Goal: Transaction & Acquisition: Purchase product/service

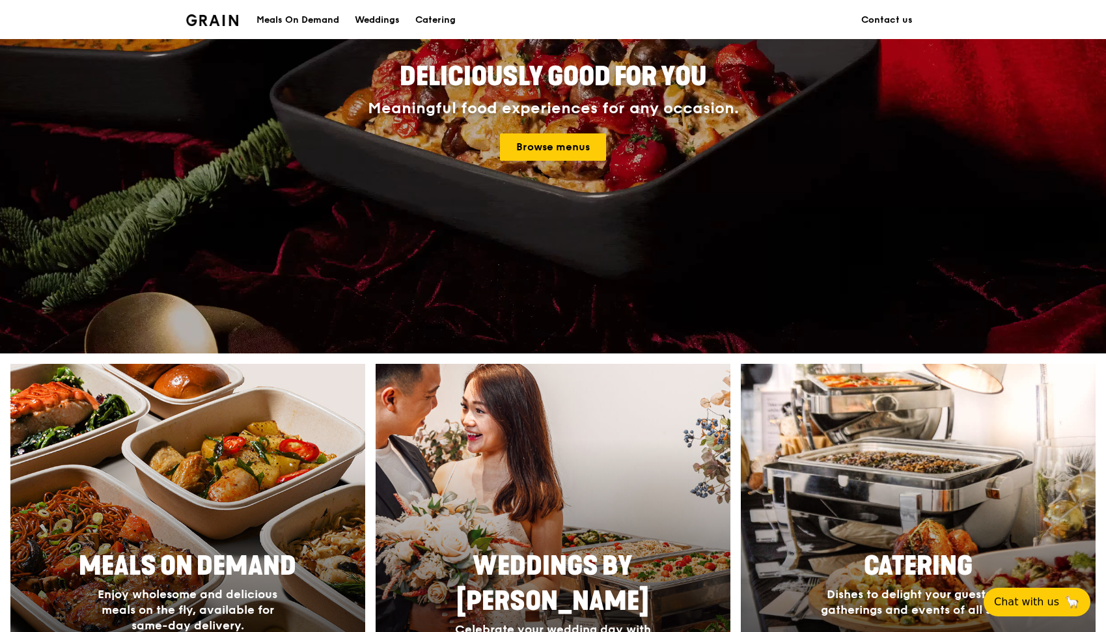
scroll to position [482, 0]
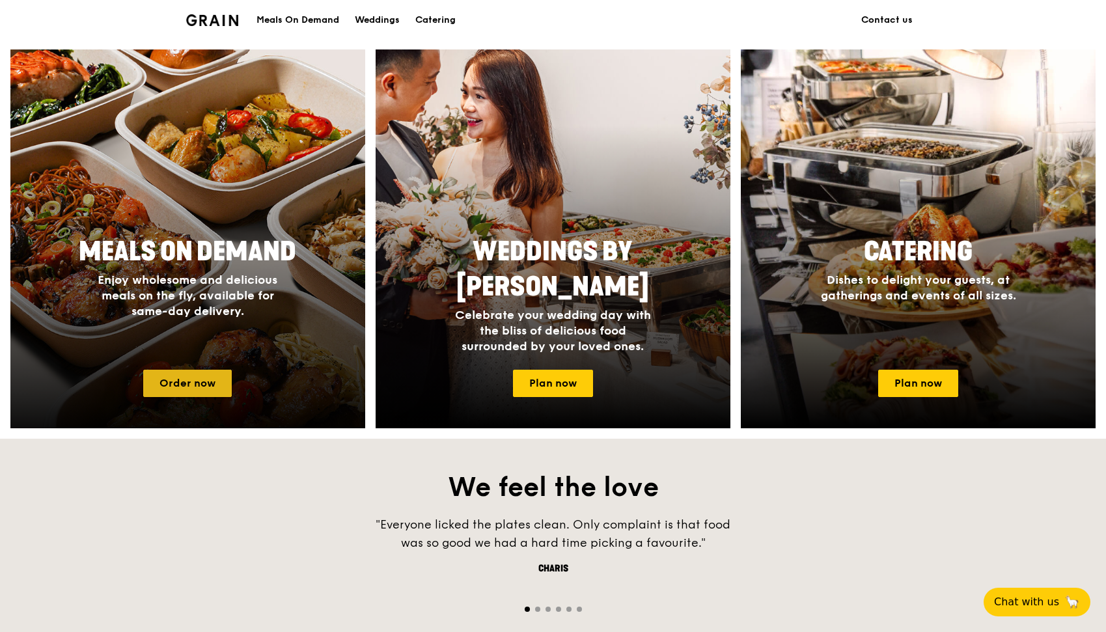
click at [202, 391] on link "Order now" at bounding box center [187, 383] width 89 height 27
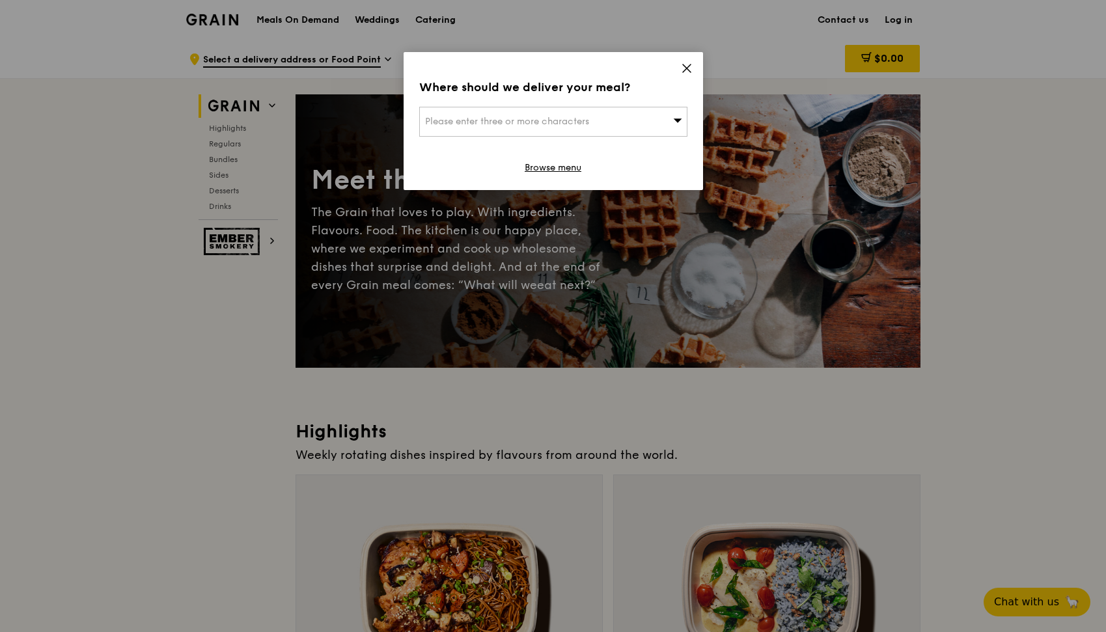
click at [693, 67] on div "Where should we deliver your meal? Please enter three or more characters Browse…" at bounding box center [553, 121] width 299 height 138
click at [684, 68] on icon at bounding box center [687, 68] width 12 height 12
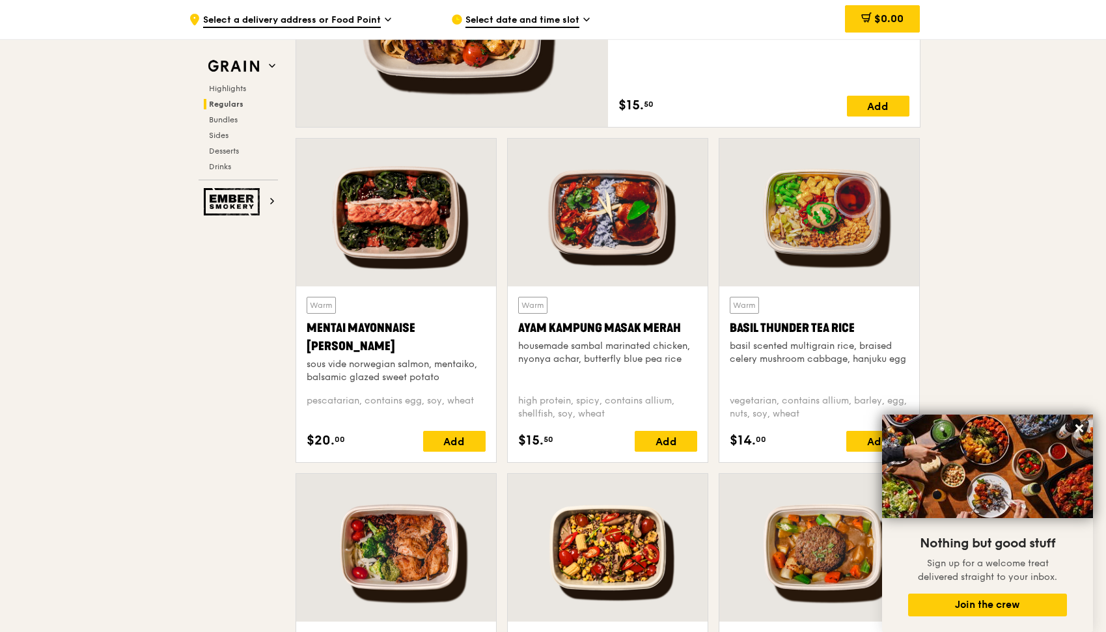
scroll to position [1086, 0]
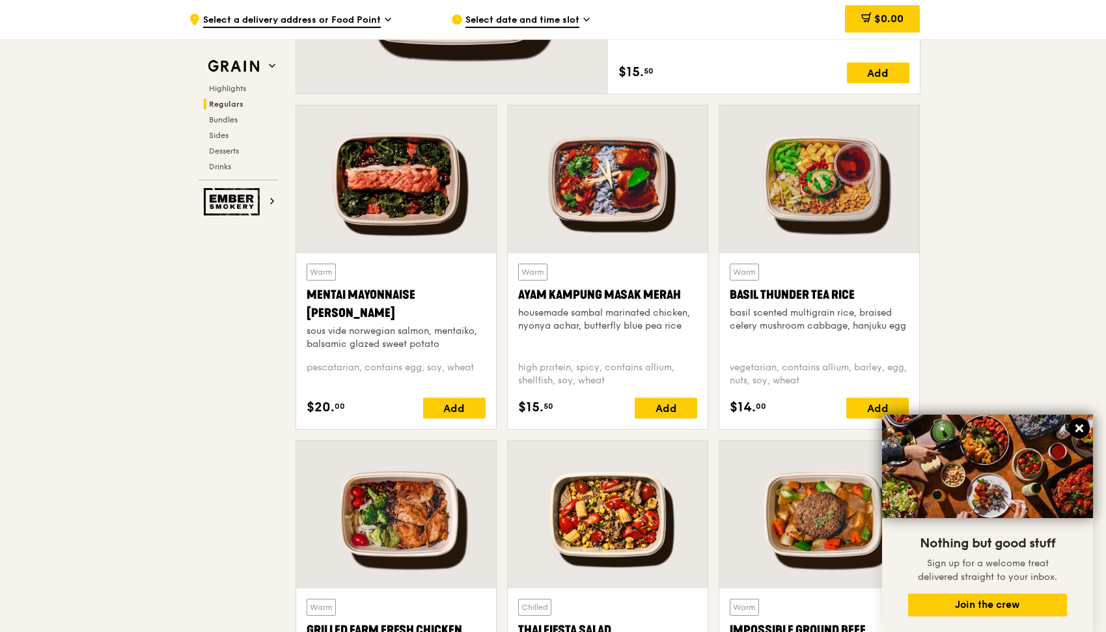
click at [1080, 431] on icon at bounding box center [1079, 428] width 12 height 12
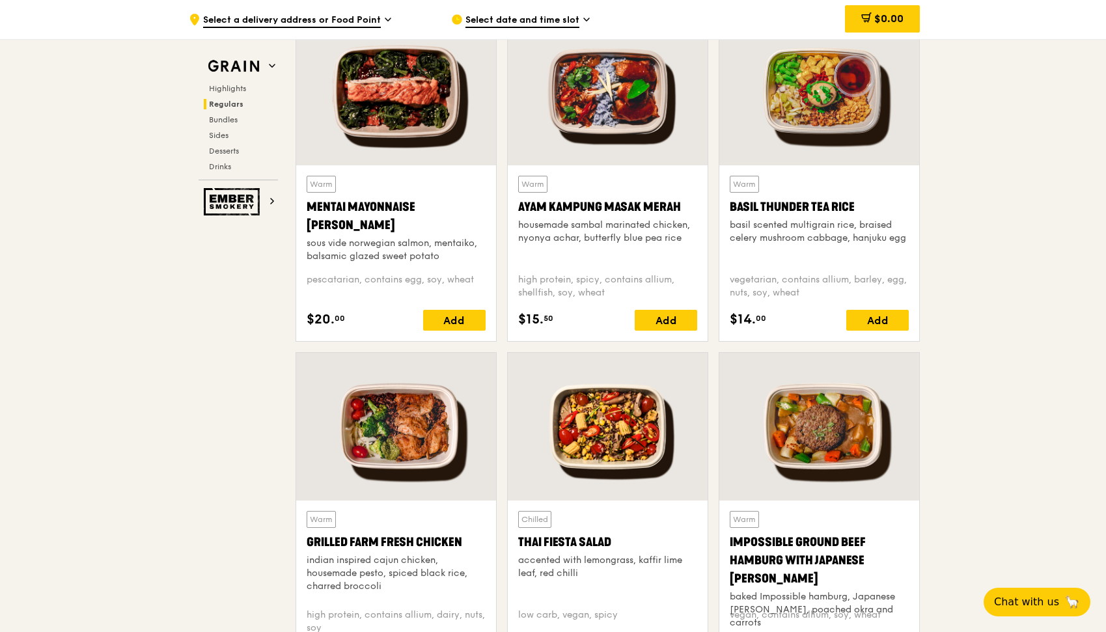
scroll to position [1173, 0]
